Goal: Transaction & Acquisition: Purchase product/service

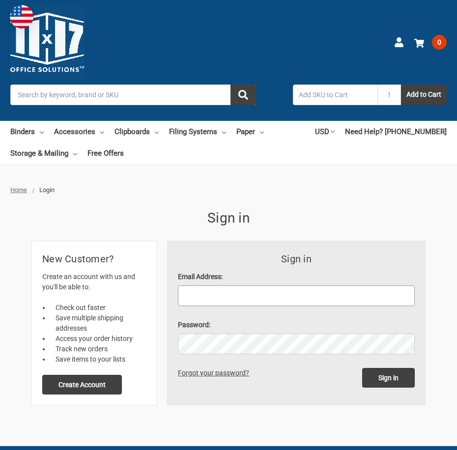
click at [211, 298] on input "Email Address:" at bounding box center [296, 295] width 237 height 21
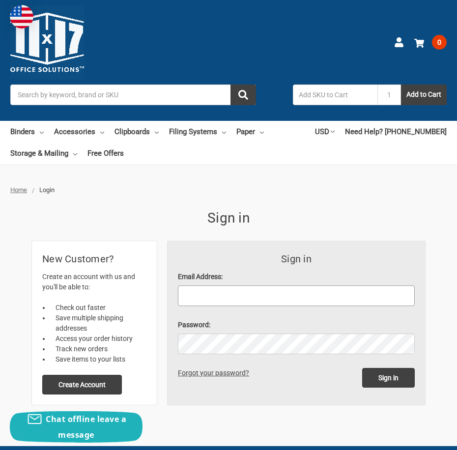
type input "[EMAIL_ADDRESS][DOMAIN_NAME]"
click at [211, 354] on form "Sign in Email Address: jarret@bmorrowproductions.com Password: Sign in Forgot y…" at bounding box center [296, 323] width 257 height 164
click at [362, 368] on input "Sign in" at bounding box center [388, 378] width 53 height 20
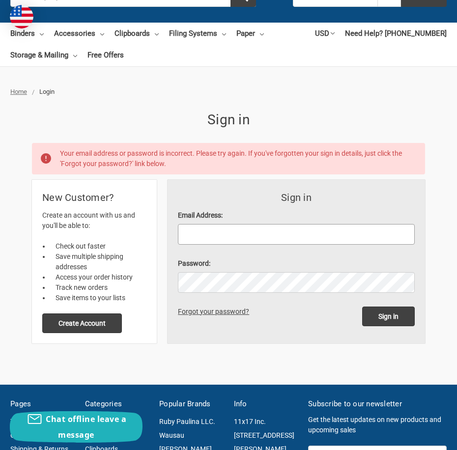
click at [207, 229] on input "Email Address:" at bounding box center [296, 234] width 237 height 21
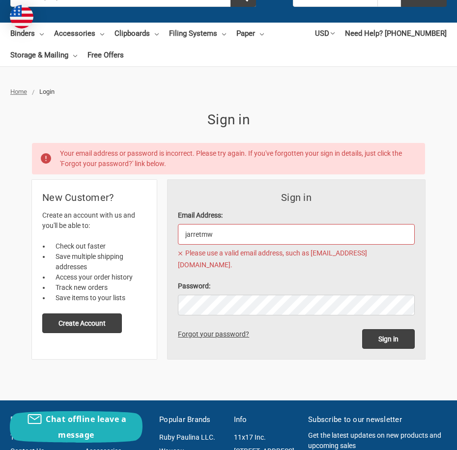
type input "jarretmw"
click at [104, 323] on button "Create Account" at bounding box center [82, 323] width 80 height 20
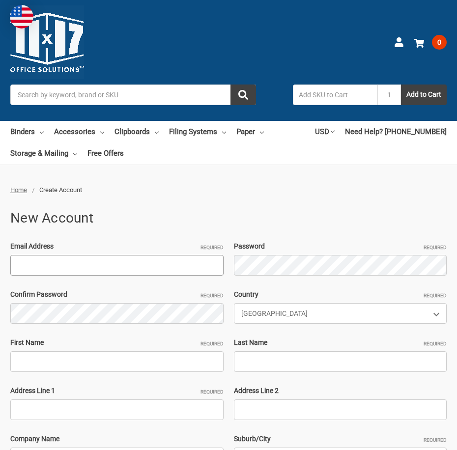
click at [92, 268] on input "Email Address Required" at bounding box center [116, 265] width 213 height 21
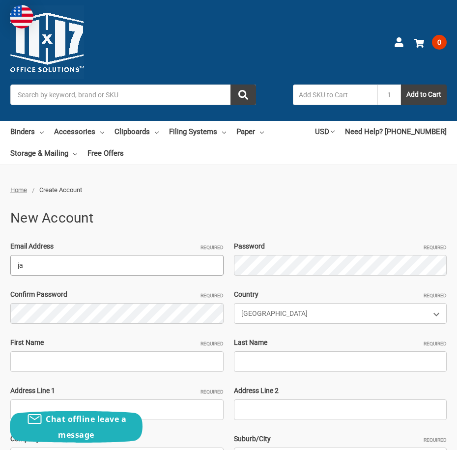
type input "jarret@bmorrowproductions.com"
type input "Jarret"
type input "Wasko"
type input "1629 Flora Blvd"
type input "Kissimmee"
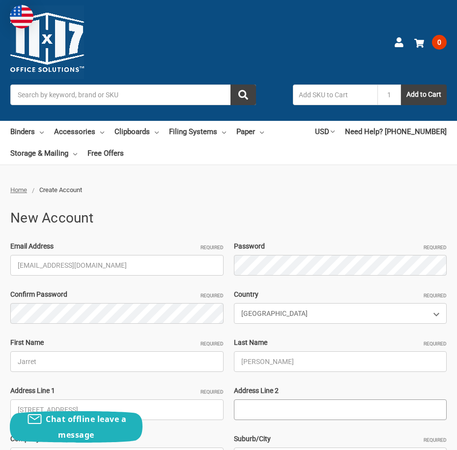
type input "B Morrow Productions"
type input "Kissimmee"
select select "Florida"
type input "34741-1284"
type input "4077951289"
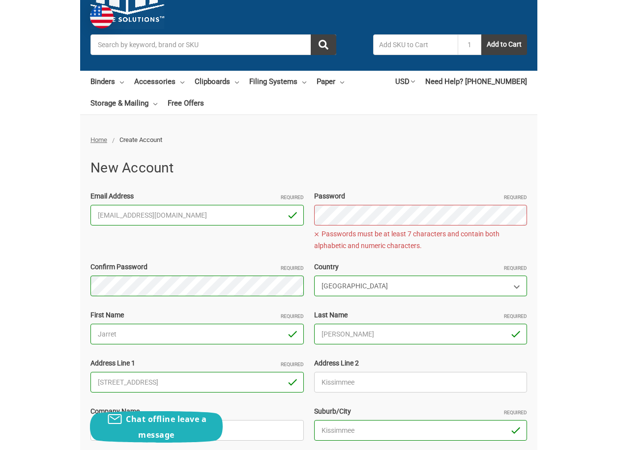
scroll to position [98, 0]
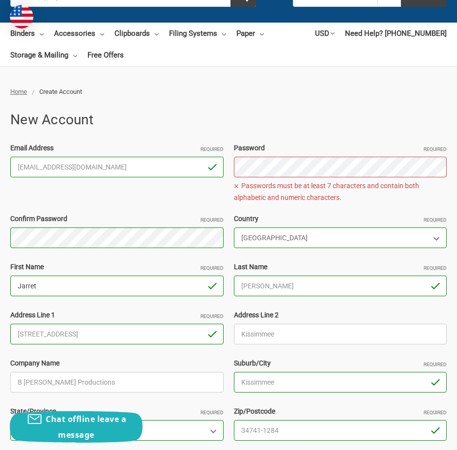
click at [197, 277] on input "Jarret" at bounding box center [116, 286] width 213 height 21
click at [178, 172] on div "Email Address Required jarret@bmorrowproductions.com Password Required Password…" at bounding box center [228, 323] width 447 height 360
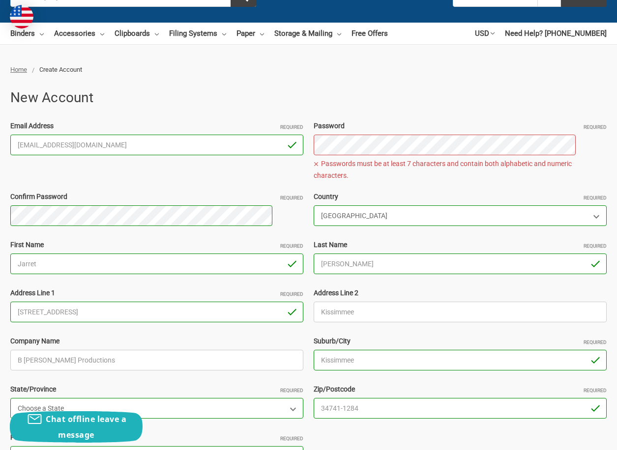
click at [456, 205] on select "Choose a Country Afghanistan Åland Islands Albania Algeria American Samoa Andor…" at bounding box center [459, 215] width 293 height 21
click at [408, 158] on span "Passwords must be at least 7 characters and contain both alphabetic and numeric…" at bounding box center [459, 170] width 293 height 24
click at [228, 146] on div "Email Address Required jarret@bmorrowproductions.com Password Required Password…" at bounding box center [308, 301] width 606 height 360
click at [238, 121] on div "Email Address Required jarret@bmorrowproductions.com Password Required Password…" at bounding box center [308, 301] width 606 height 360
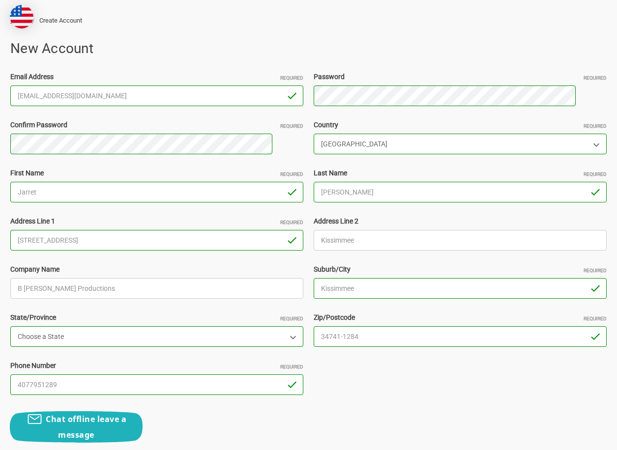
scroll to position [197, 0]
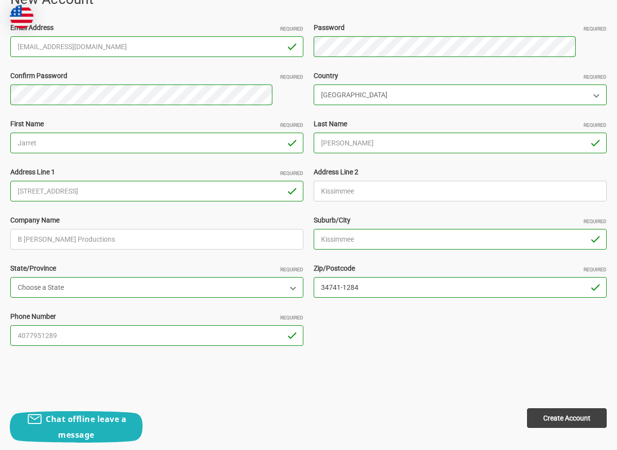
drag, startPoint x: 356, startPoint y: 267, endPoint x: 288, endPoint y: 280, distance: 68.9
click at [290, 279] on div "Email Address Required jarret@bmorrowproductions.com Password Required Password…" at bounding box center [308, 191] width 606 height 337
click at [456, 408] on input "Create Account" at bounding box center [567, 418] width 80 height 20
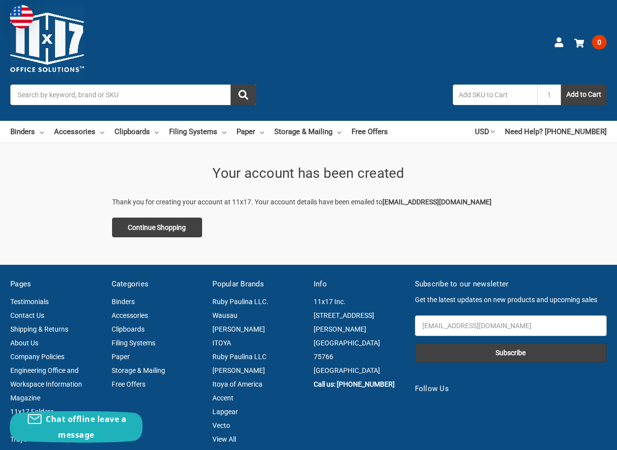
click at [206, 85] on input "Search" at bounding box center [133, 95] width 246 height 21
click at [44, 131] on icon at bounding box center [42, 133] width 4 height 4
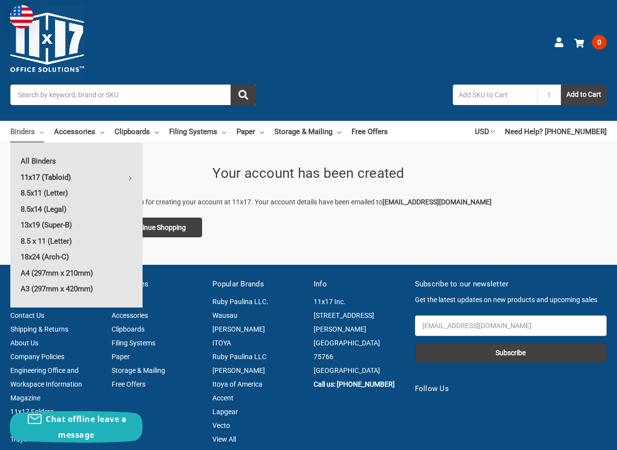
click at [75, 170] on link "11x17 (Tabloid)" at bounding box center [76, 178] width 132 height 16
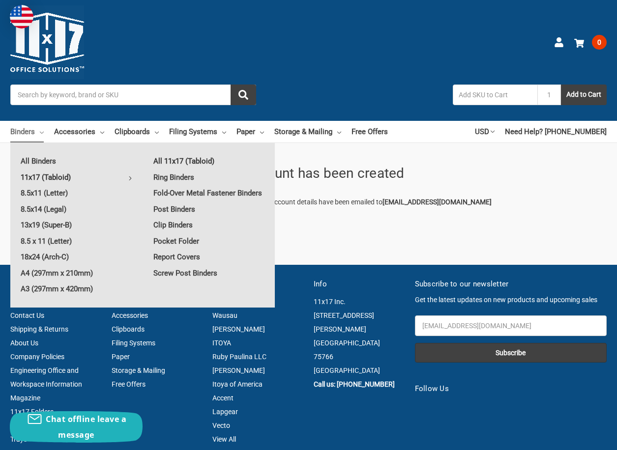
click at [196, 153] on link "All 11x17 (Tabloid)" at bounding box center [209, 161] width 132 height 16
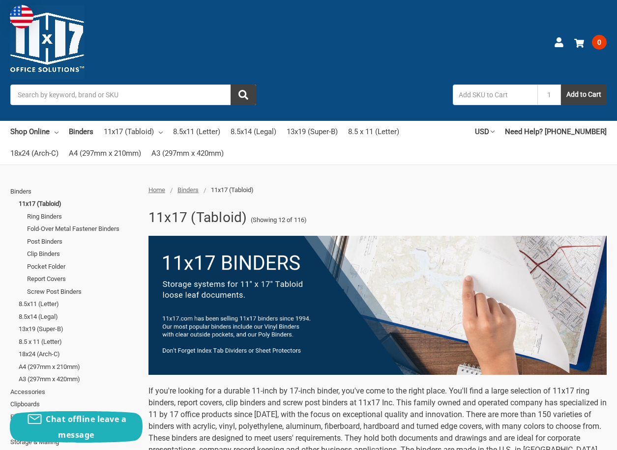
click at [68, 210] on link "Ring Binders" at bounding box center [82, 216] width 111 height 13
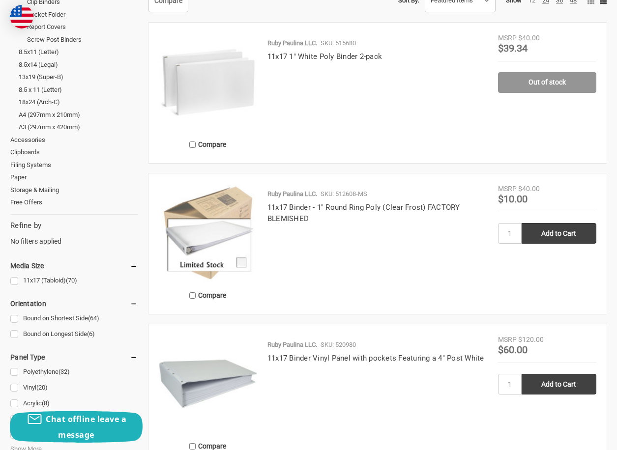
scroll to position [295, 0]
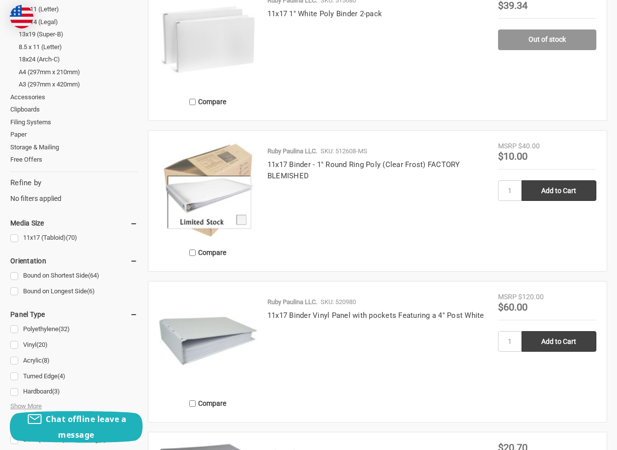
click at [45, 285] on link "Bound on Longest Side (6)" at bounding box center [73, 291] width 127 height 13
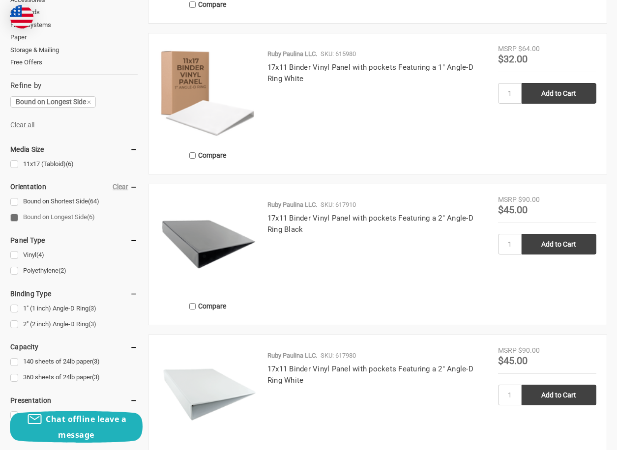
scroll to position [393, 0]
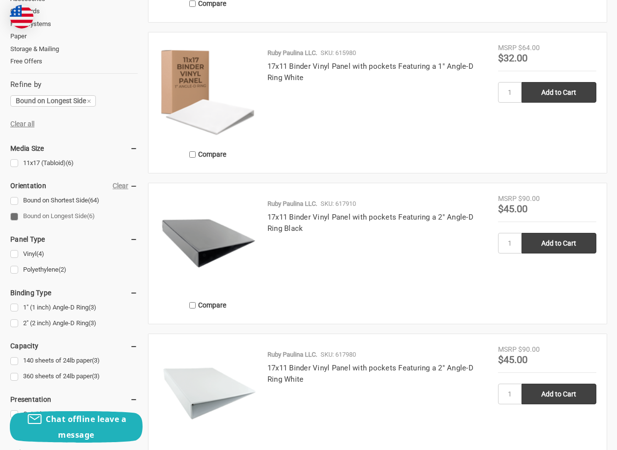
drag, startPoint x: 285, startPoint y: 166, endPoint x: 239, endPoint y: 244, distance: 90.3
click at [239, 245] on ul "Compare Ruby Paulina LLC. SKU: 615910 17x11 Binder Vinyl Panel with pockets Fea…" at bounding box center [374, 334] width 463 height 905
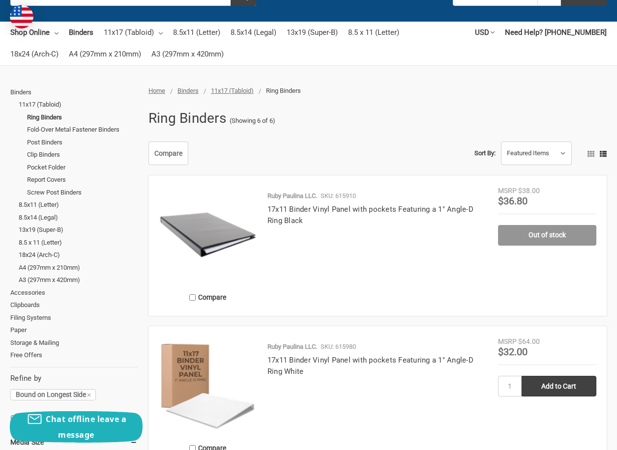
scroll to position [98, 0]
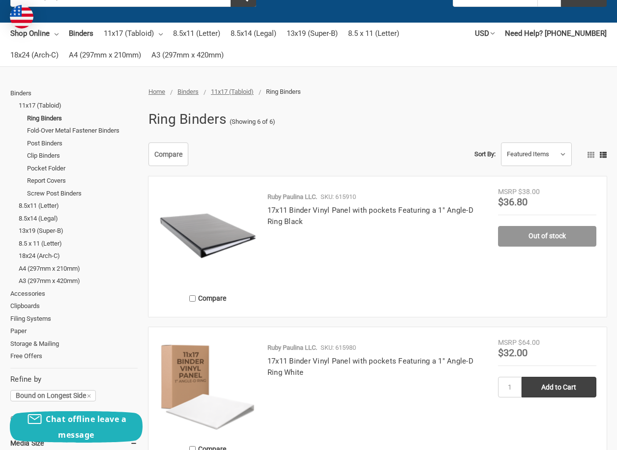
drag, startPoint x: 404, startPoint y: 219, endPoint x: 381, endPoint y: 245, distance: 34.9
click at [498, 247] on div "MSRP $38.00 Was Price Now $36.80 Out of stock" at bounding box center [547, 247] width 98 height 120
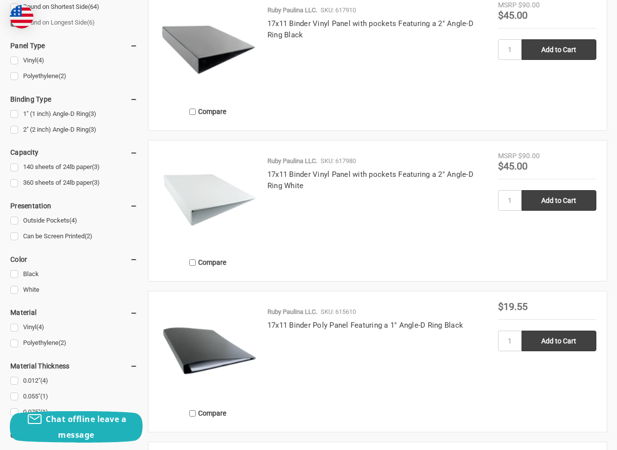
scroll to position [541, 0]
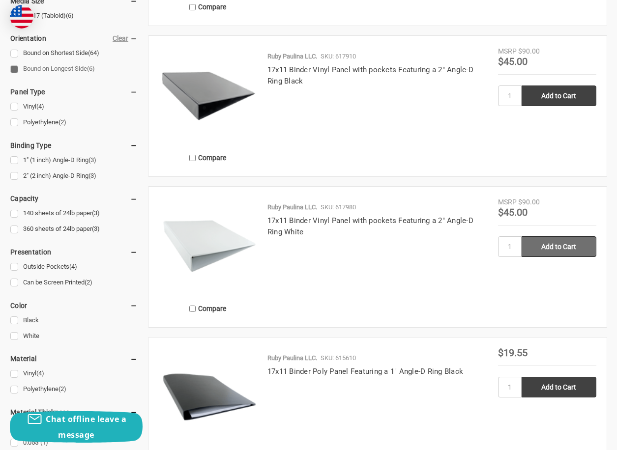
click at [521, 236] on input "Add to Cart" at bounding box center [558, 246] width 75 height 21
type input "Add to Cart"
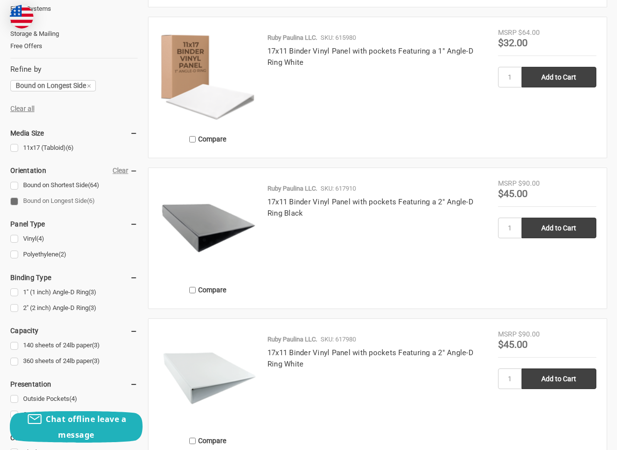
scroll to position [491, 0]
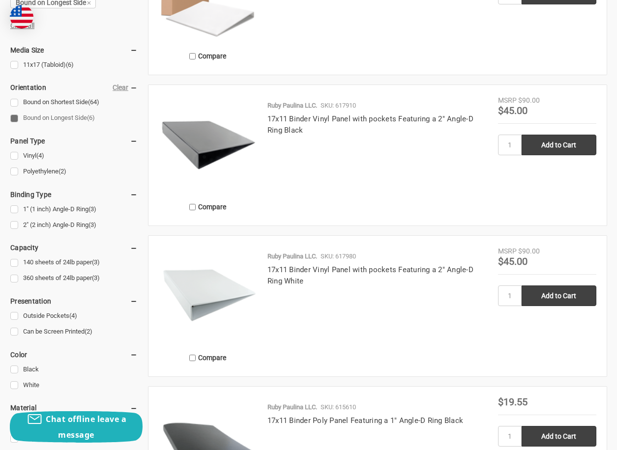
drag, startPoint x: 393, startPoint y: 233, endPoint x: 577, endPoint y: 247, distance: 184.8
click at [577, 247] on div "Home Binders 11x17 (Tabloid) Ring Binders Ring Binders (Showing 6 of 6) Binders…" at bounding box center [308, 186] width 617 height 984
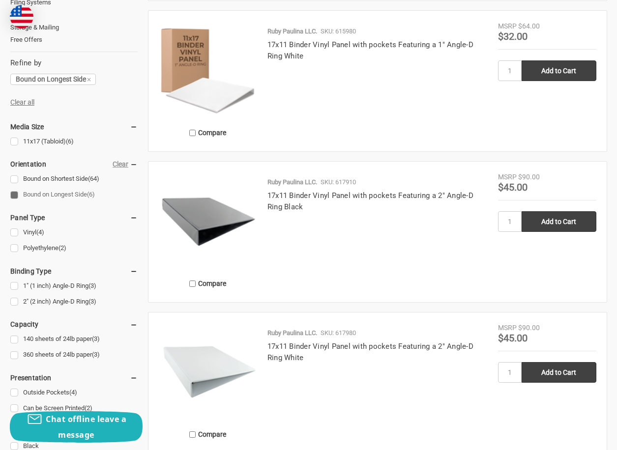
scroll to position [393, 0]
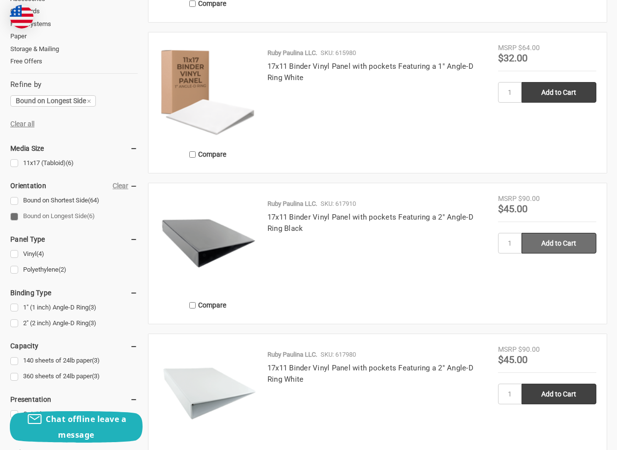
click at [521, 233] on input "Add to Cart" at bounding box center [558, 243] width 75 height 21
type input "Add to Cart"
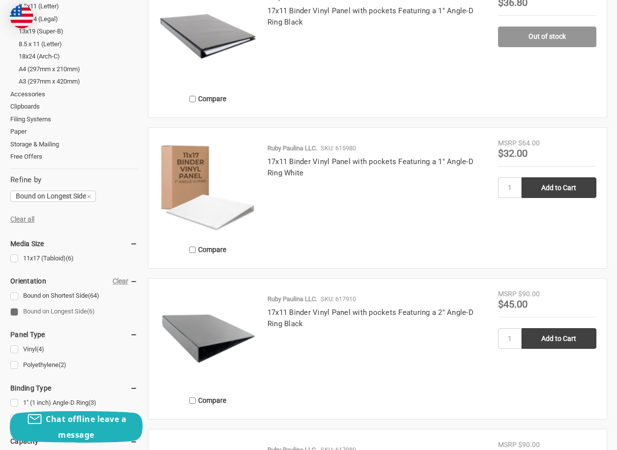
scroll to position [295, 0]
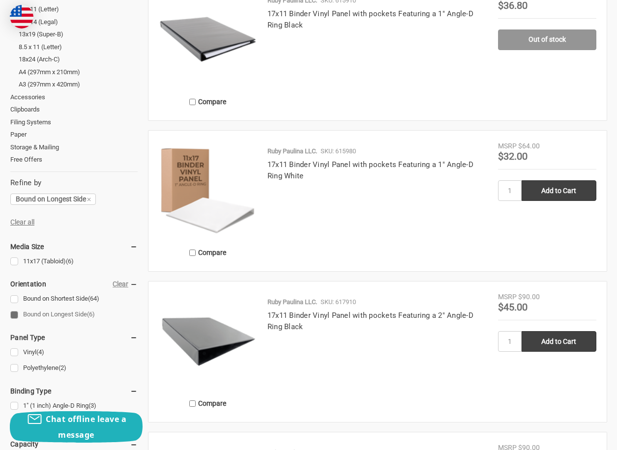
click at [0, 0] on use at bounding box center [0, 0] width 0 height 0
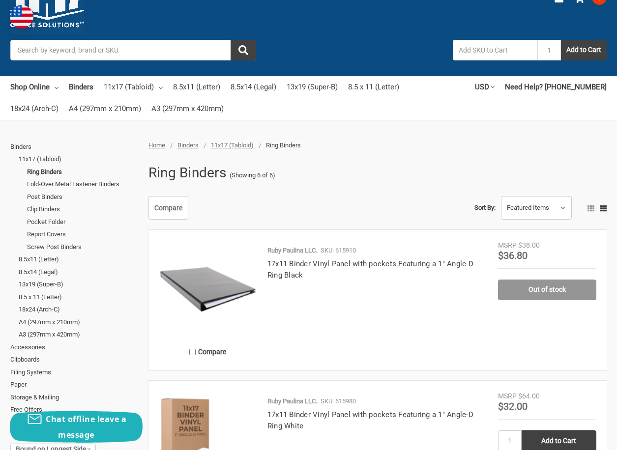
scroll to position [0, 0]
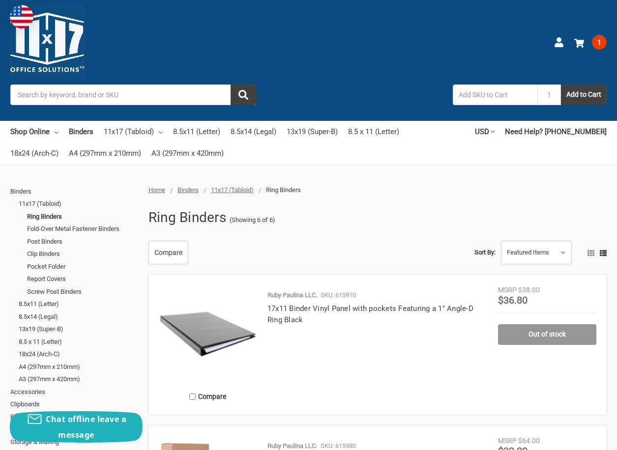
click at [162, 85] on input "Search" at bounding box center [133, 95] width 246 height 21
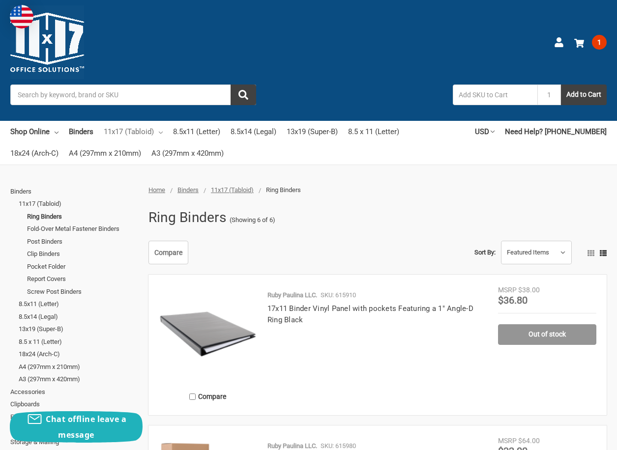
click at [152, 121] on link "11x17 (Tabloid)" at bounding box center [133, 132] width 59 height 22
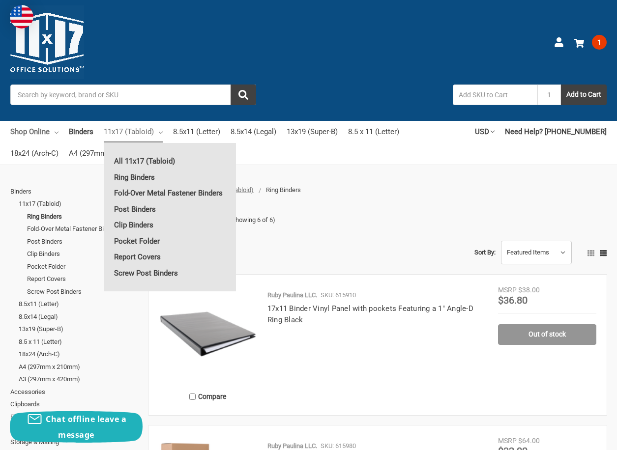
click at [58, 121] on link "Shop Online" at bounding box center [34, 132] width 48 height 22
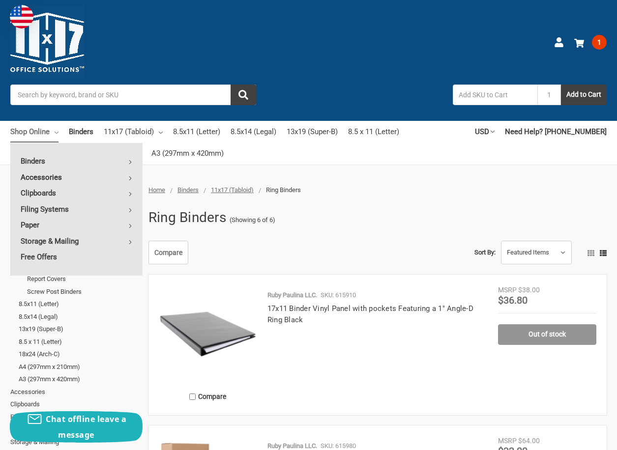
click at [142, 170] on link "Accessories" at bounding box center [76, 178] width 132 height 16
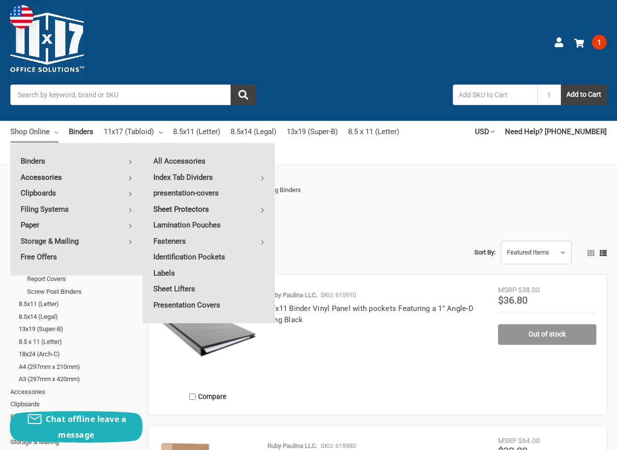
click at [264, 208] on icon at bounding box center [262, 210] width 4 height 4
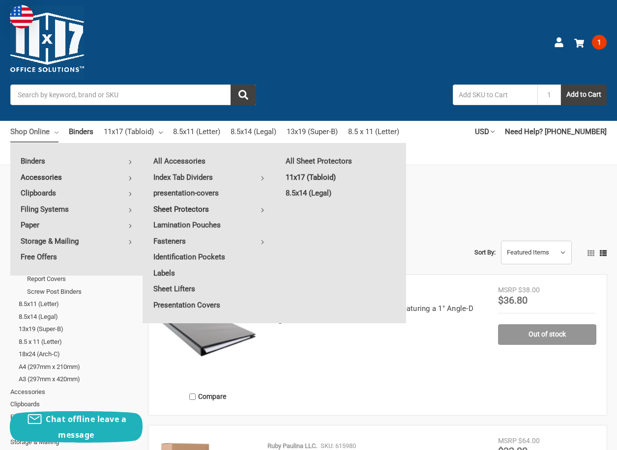
click at [341, 170] on link "11x17 (Tabloid)" at bounding box center [340, 178] width 131 height 16
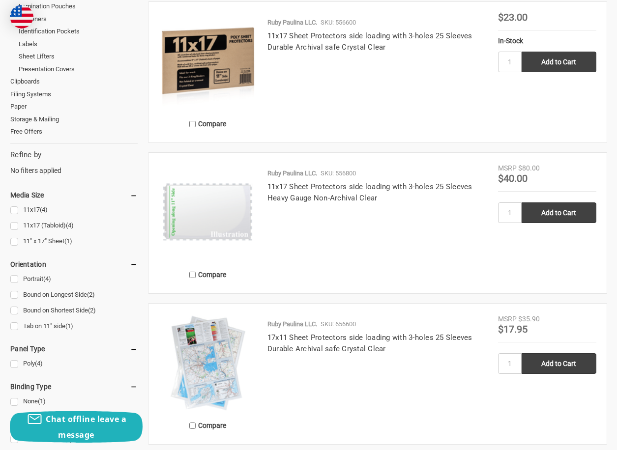
scroll to position [295, 0]
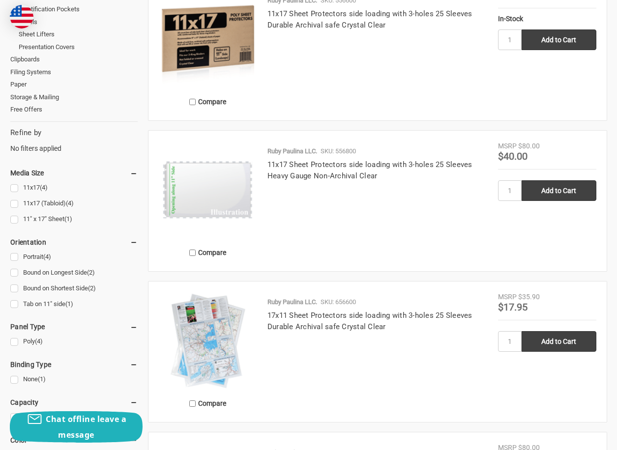
click at [46, 251] on link "Portrait (4)" at bounding box center [73, 257] width 127 height 13
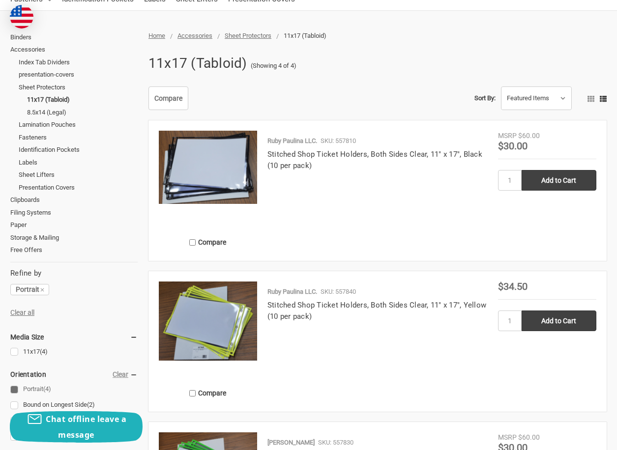
scroll to position [246, 0]
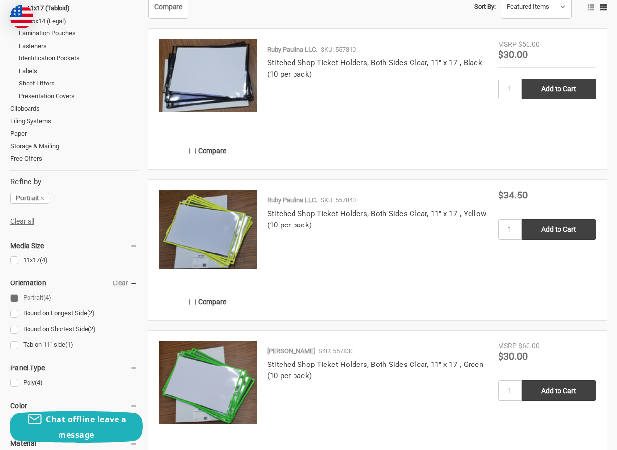
click at [46, 291] on link "Portrait (4)" at bounding box center [73, 297] width 127 height 13
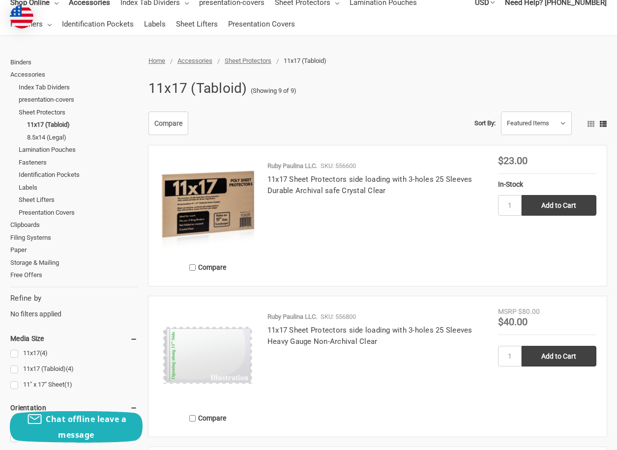
scroll to position [295, 0]
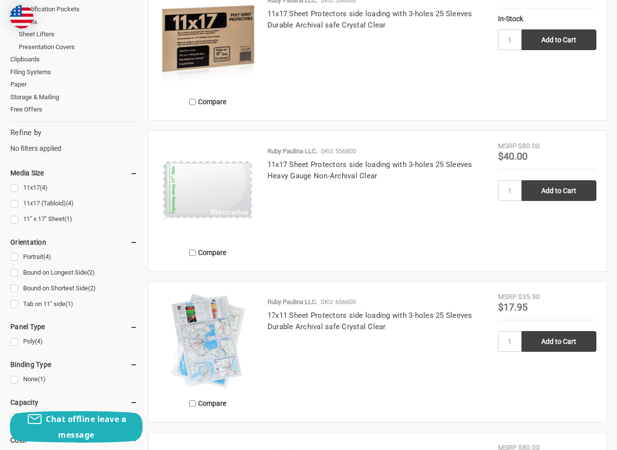
click at [45, 266] on link "Bound on Longest Side (2)" at bounding box center [73, 272] width 127 height 13
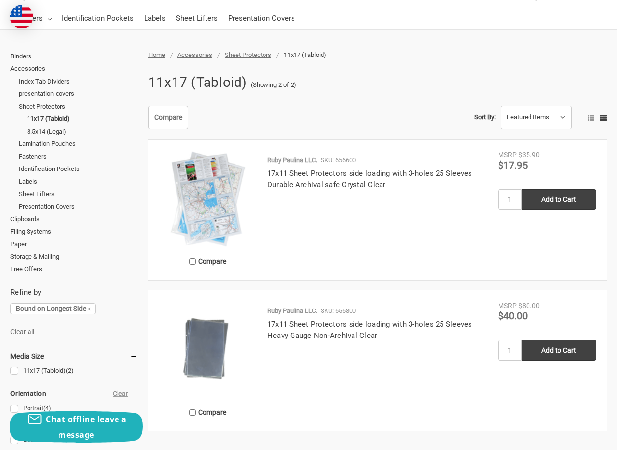
scroll to position [147, 0]
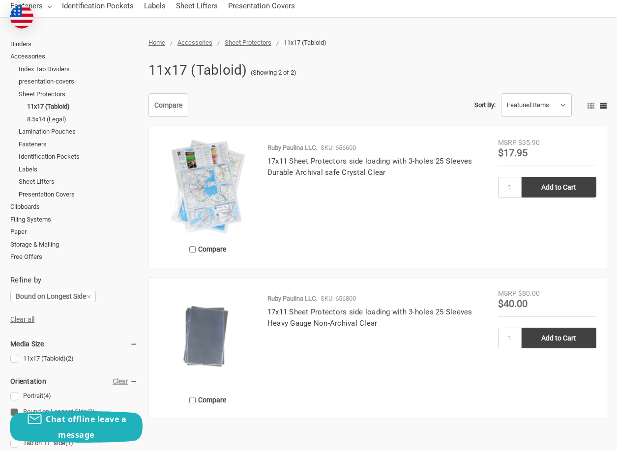
click at [228, 145] on img at bounding box center [208, 187] width 98 height 98
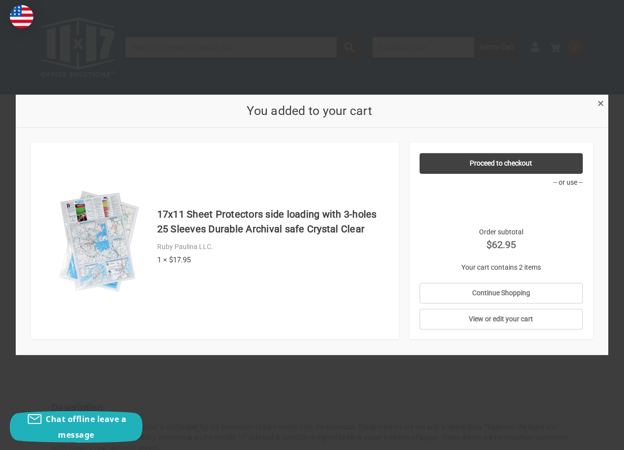
click at [598, 106] on div "× You added to your cart 17x11 Sheet Protectors side loading with 3-holes 25 Sl…" at bounding box center [312, 225] width 593 height 260
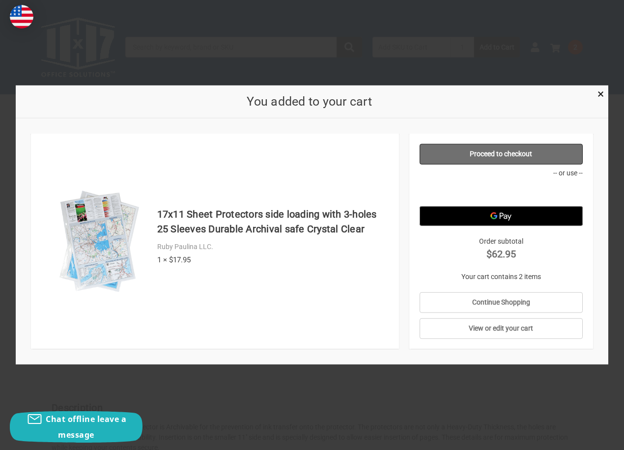
click at [523, 155] on link "Proceed to checkout" at bounding box center [501, 154] width 163 height 21
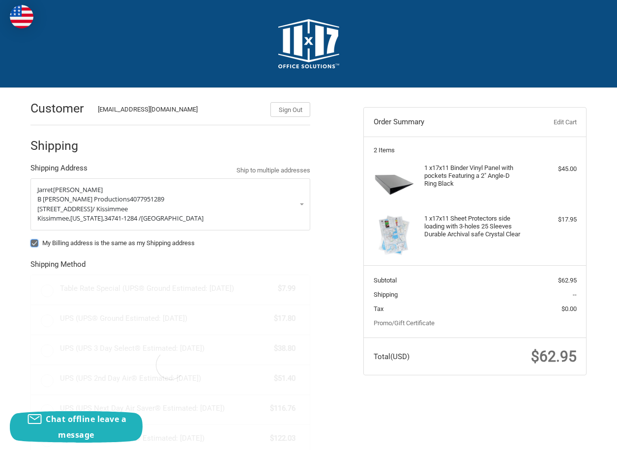
radio input "true"
